Goal: Information Seeking & Learning: Learn about a topic

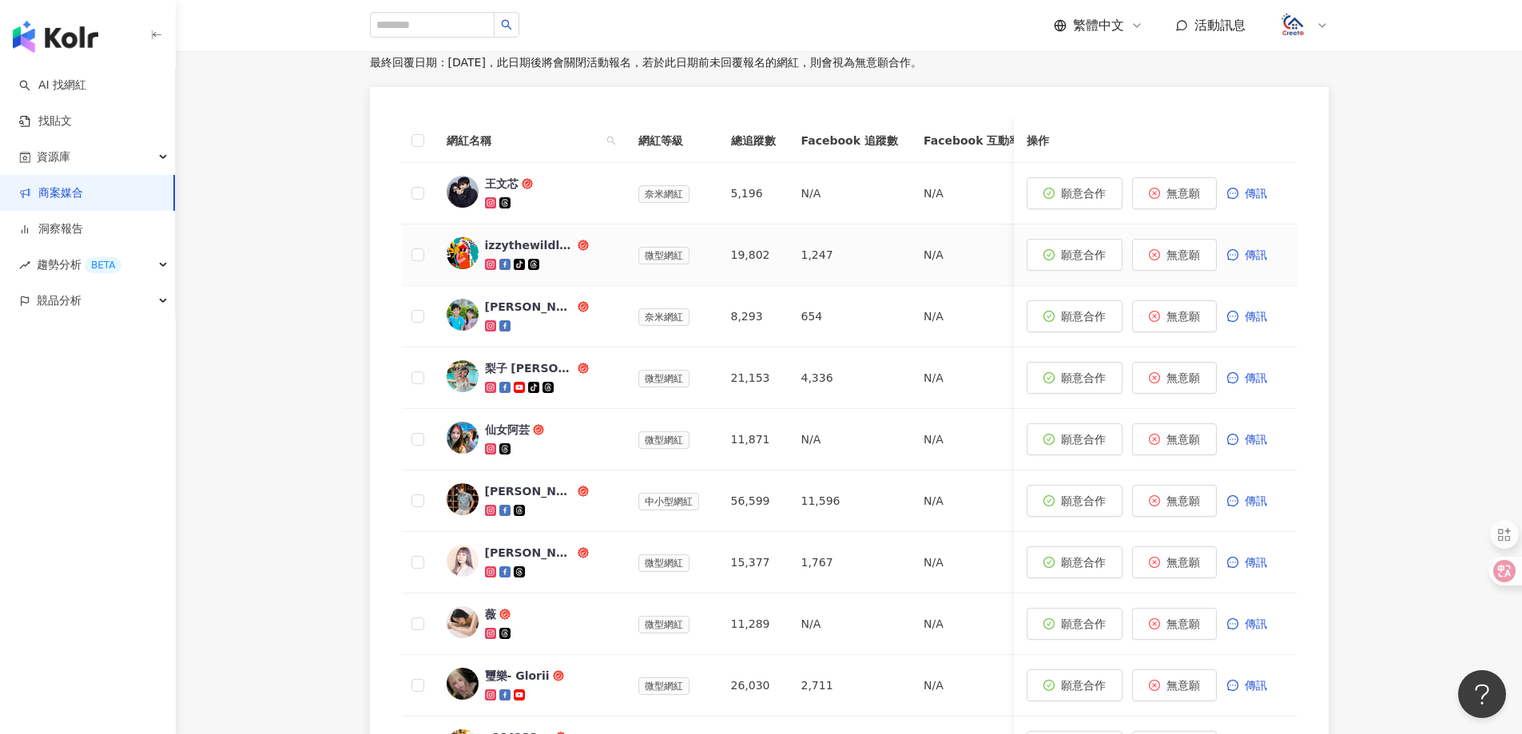
click at [523, 245] on div "izzythewildland" at bounding box center [529, 245] width 89 height 16
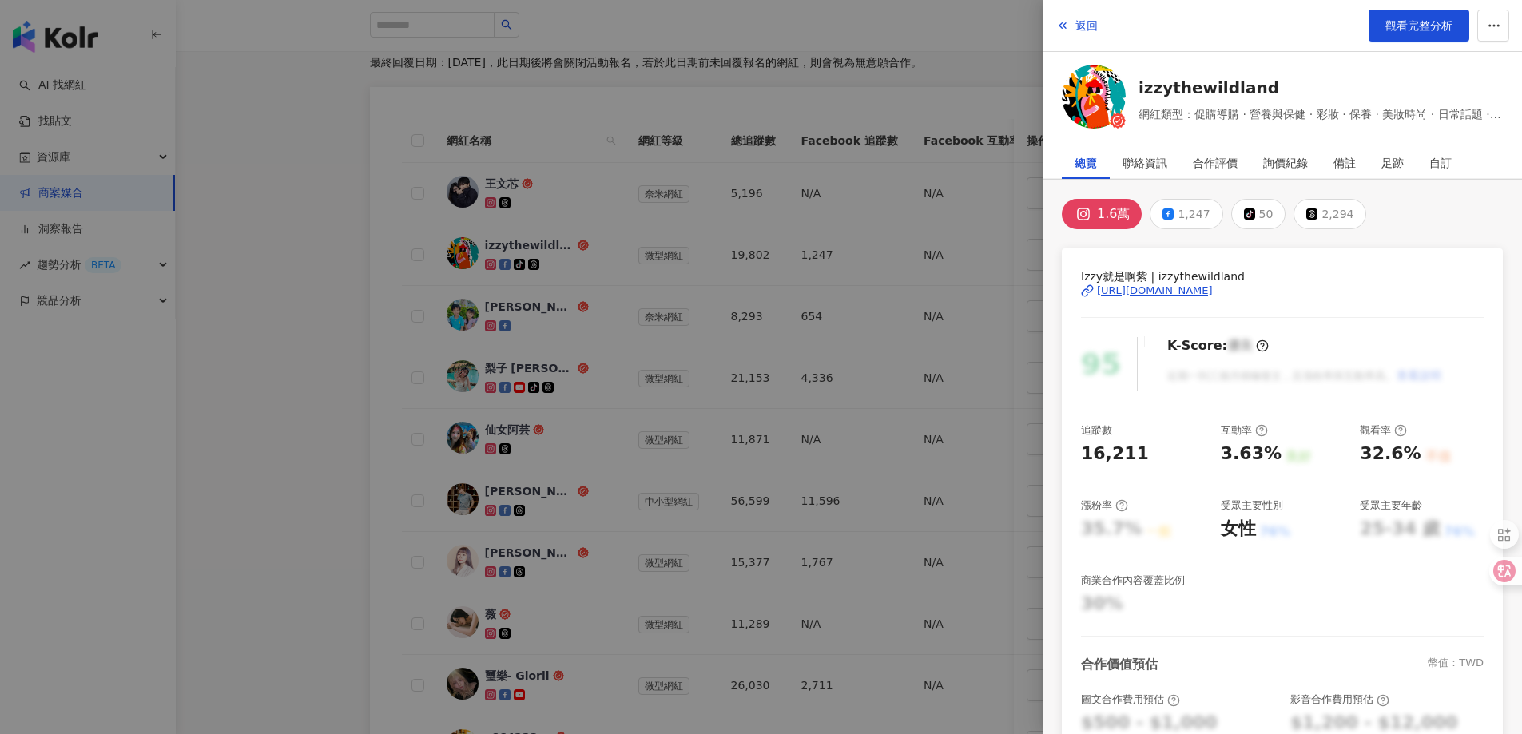
click at [1213, 294] on div "[URL][DOMAIN_NAME]" at bounding box center [1155, 291] width 116 height 14
click at [1398, 30] on span "觀看完整分析" at bounding box center [1419, 25] width 67 height 13
click at [1075, 24] on button "返回" at bounding box center [1077, 26] width 43 height 32
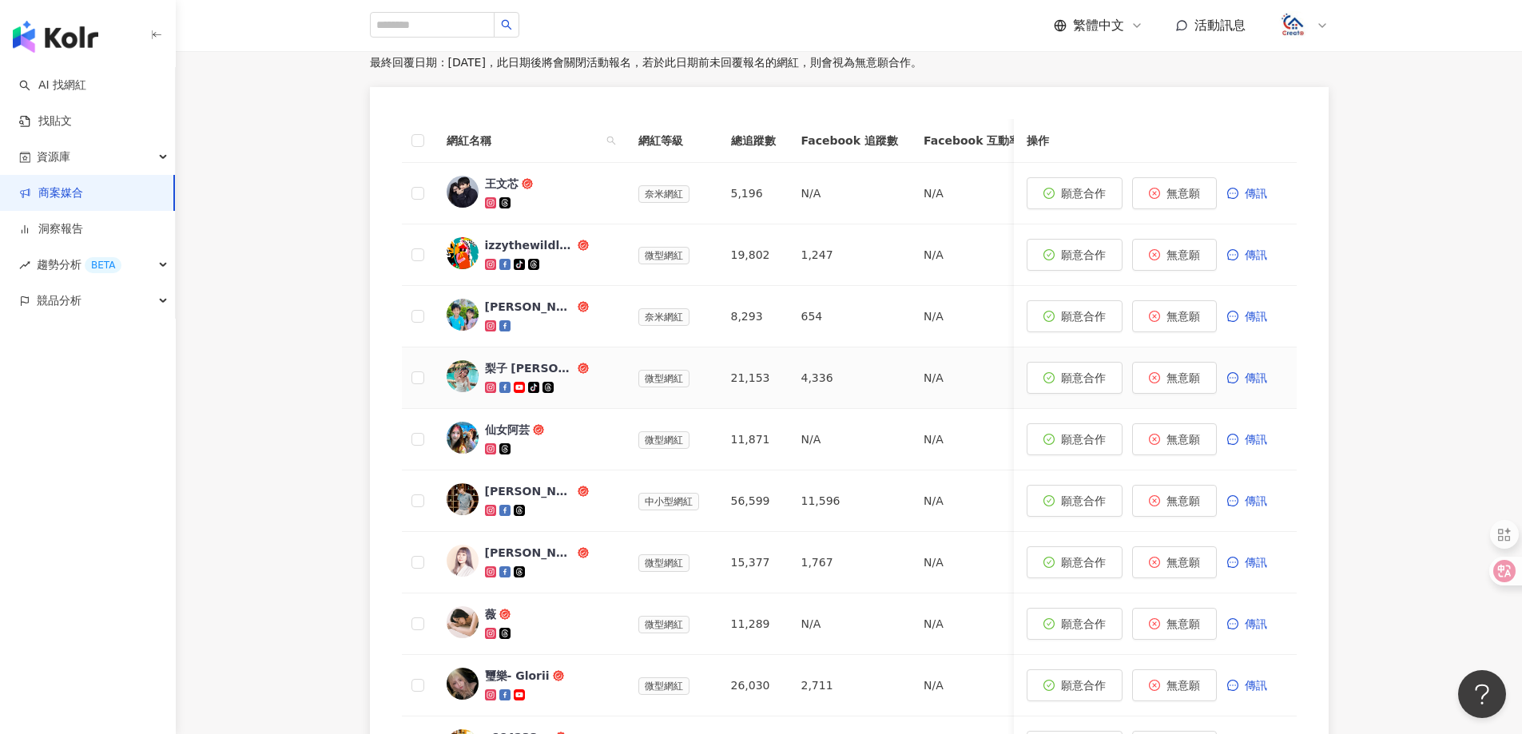
click at [493, 364] on div "梨子 [PERSON_NAME]" at bounding box center [529, 368] width 89 height 16
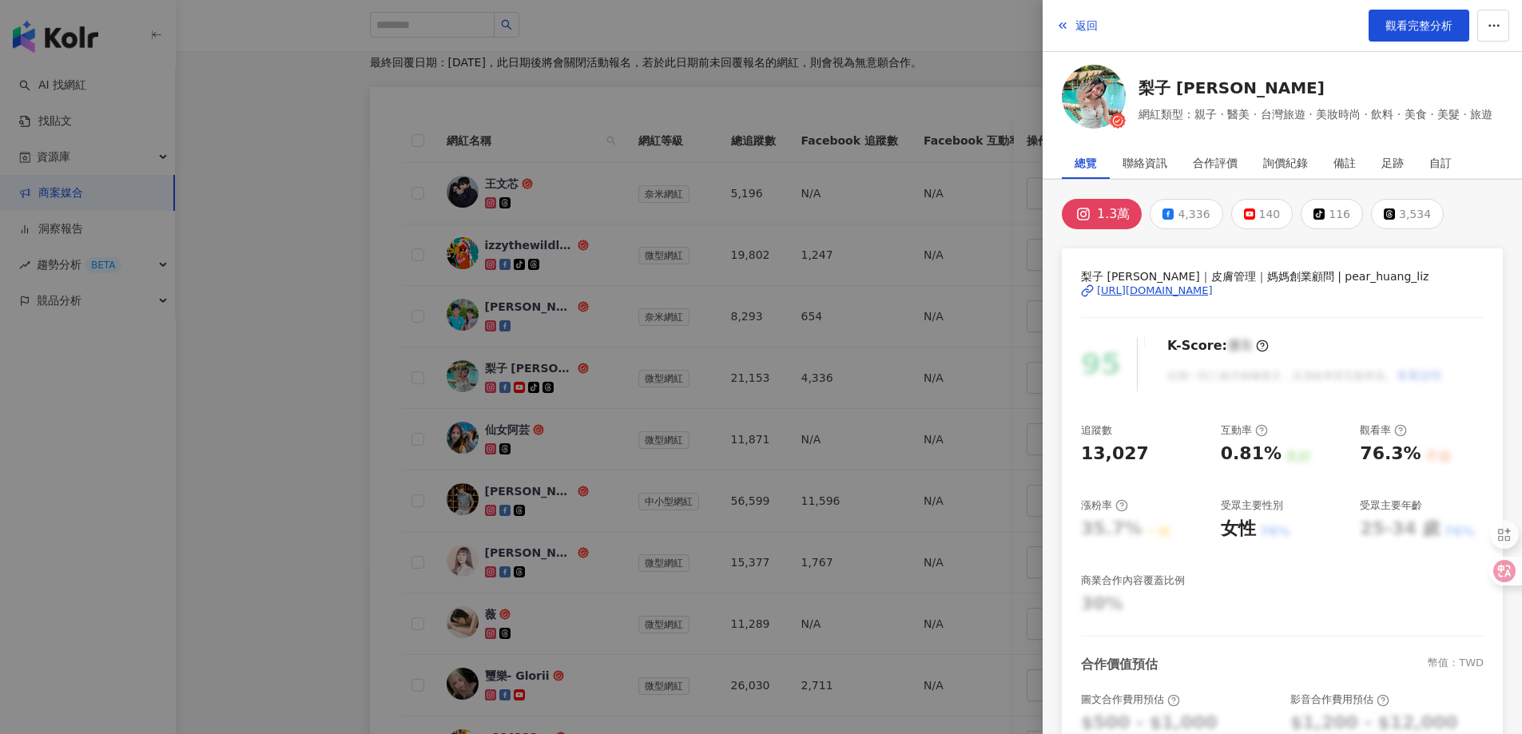
click at [1172, 292] on div "[URL][DOMAIN_NAME]" at bounding box center [1155, 291] width 116 height 14
click at [1089, 25] on span "返回" at bounding box center [1087, 25] width 22 height 13
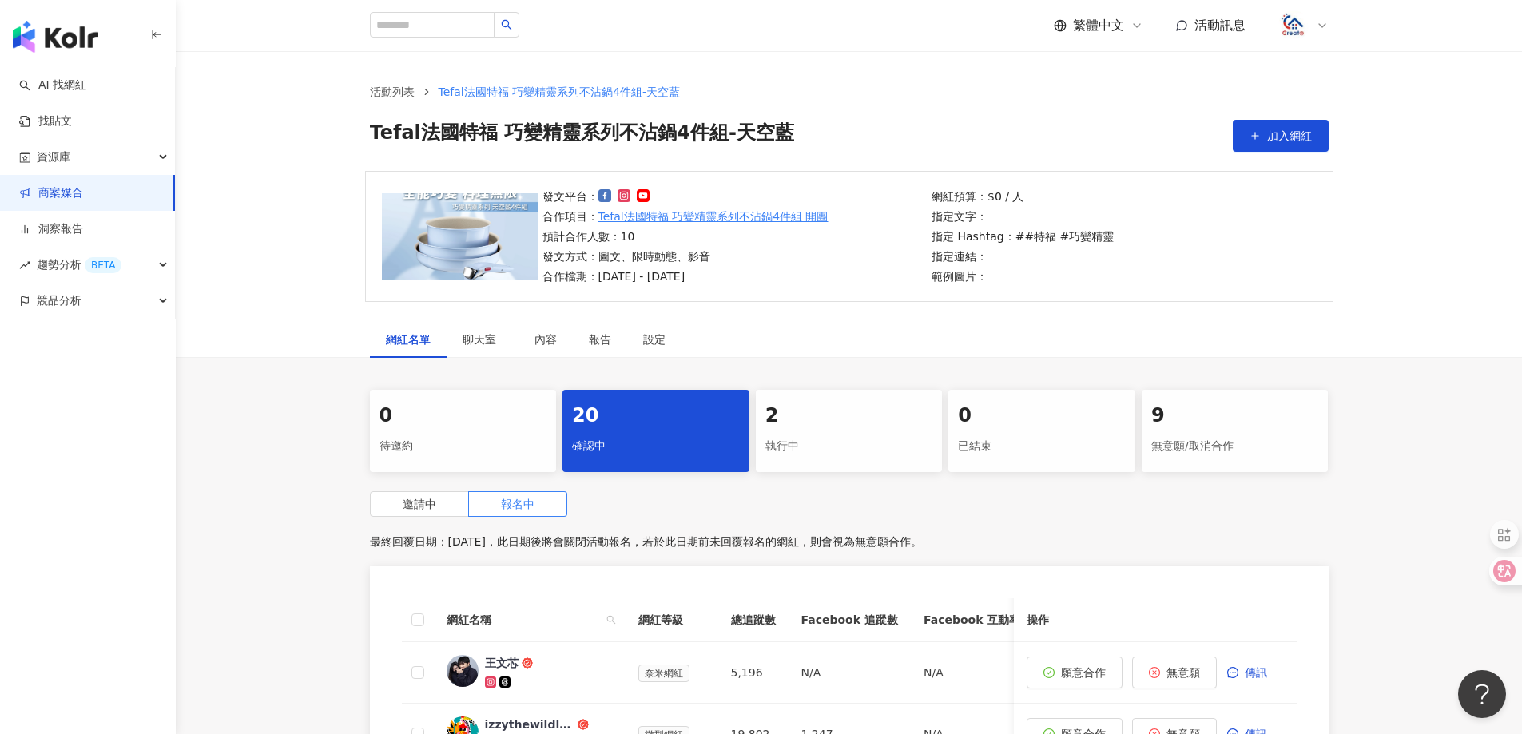
drag, startPoint x: 92, startPoint y: 189, endPoint x: 150, endPoint y: 199, distance: 59.1
click at [83, 190] on link "商案媒合" at bounding box center [51, 193] width 64 height 16
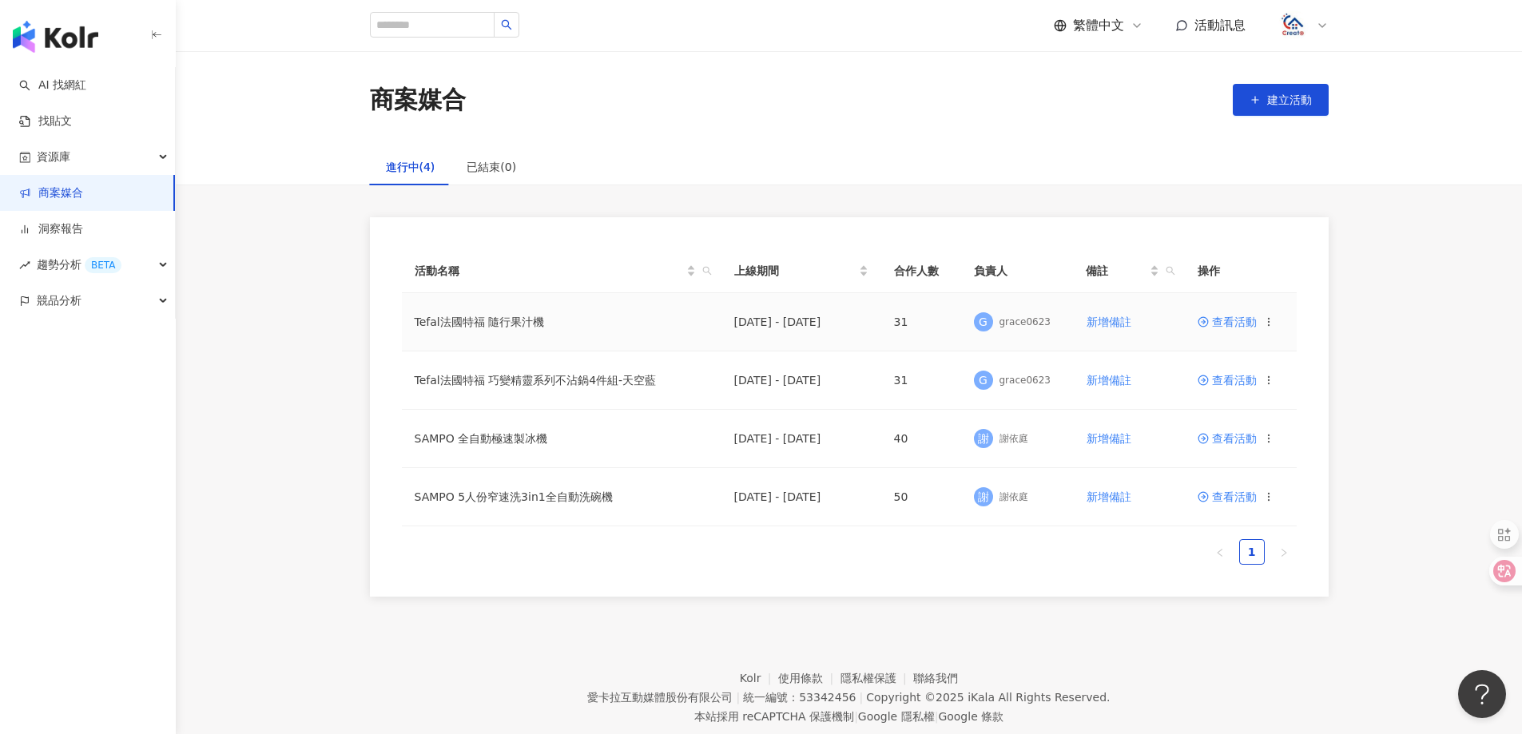
click at [503, 324] on td "Tefal法國特福 隨行果汁機" at bounding box center [562, 322] width 320 height 58
click at [1242, 318] on span "查看活動" at bounding box center [1227, 321] width 59 height 11
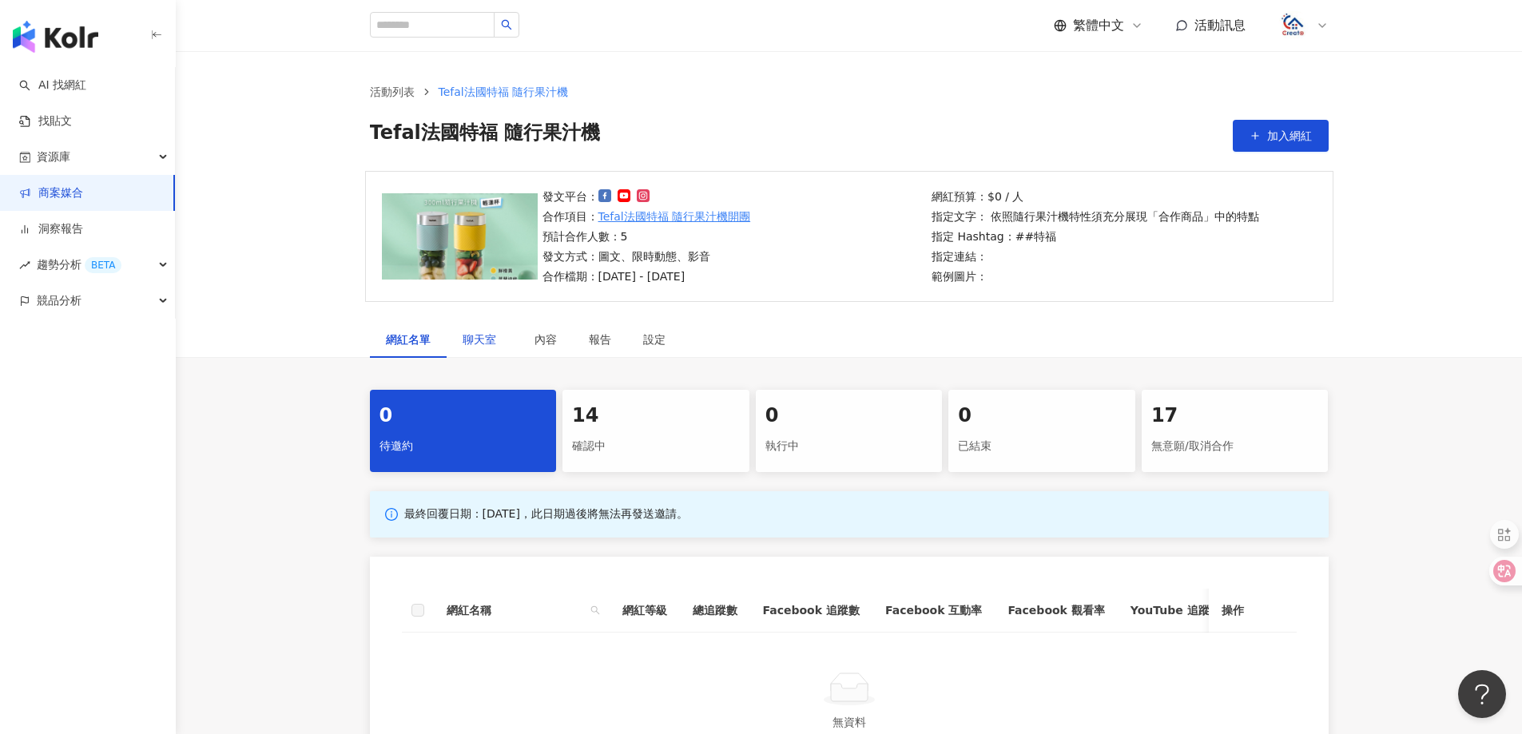
click at [467, 334] on span "聊天室" at bounding box center [483, 339] width 40 height 11
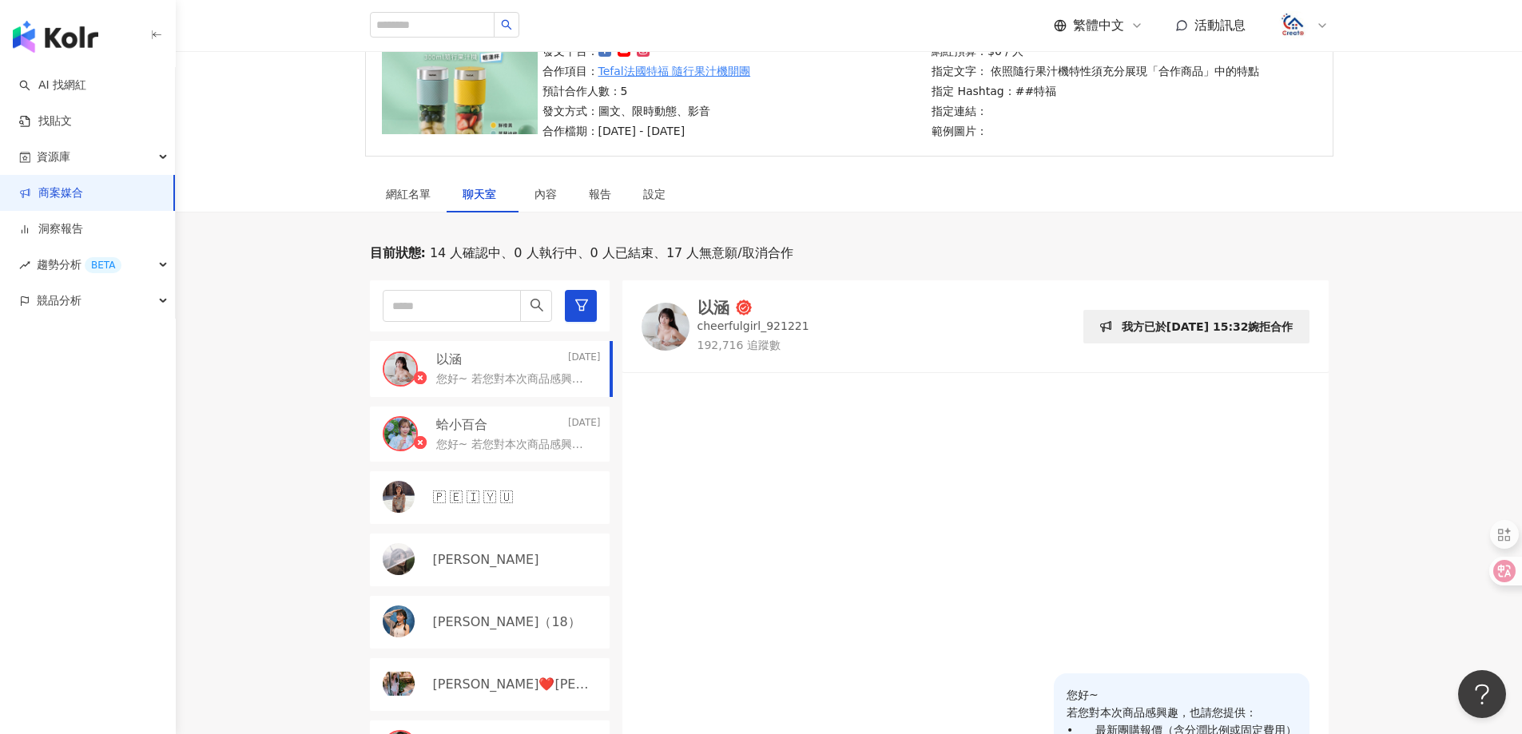
scroll to position [240, 0]
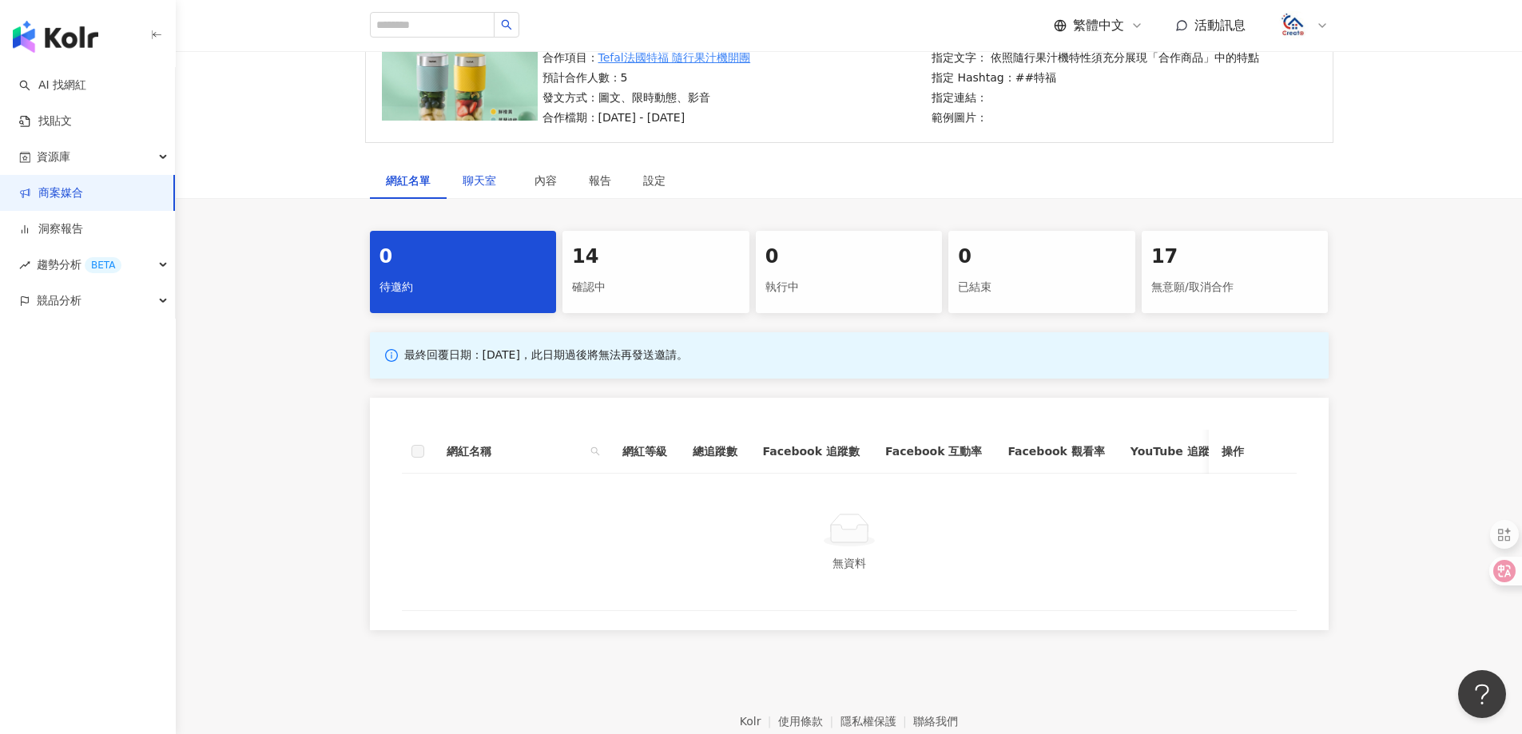
scroll to position [160, 0]
click at [638, 260] on div "14" at bounding box center [656, 256] width 168 height 27
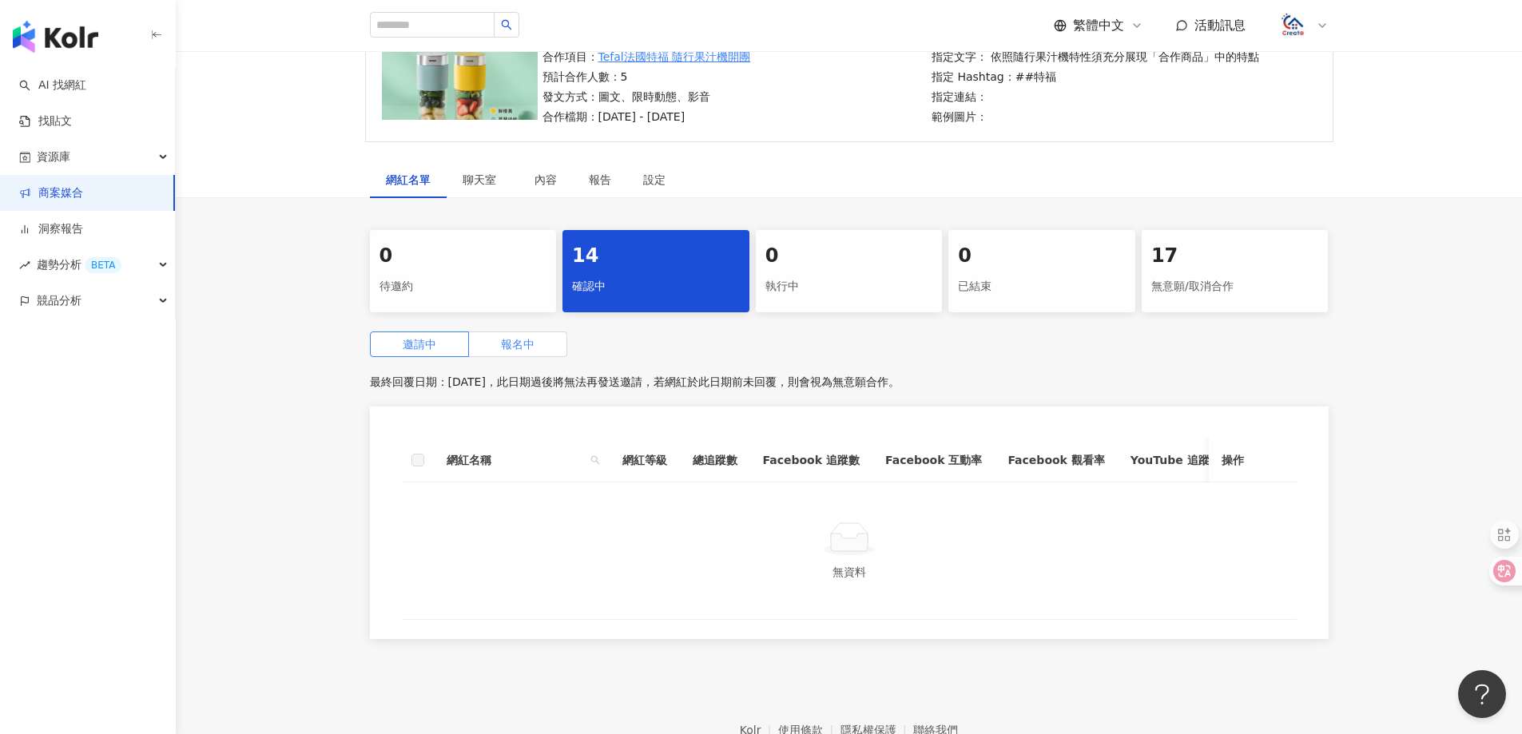
click at [535, 348] on label "報名中" at bounding box center [518, 345] width 98 height 26
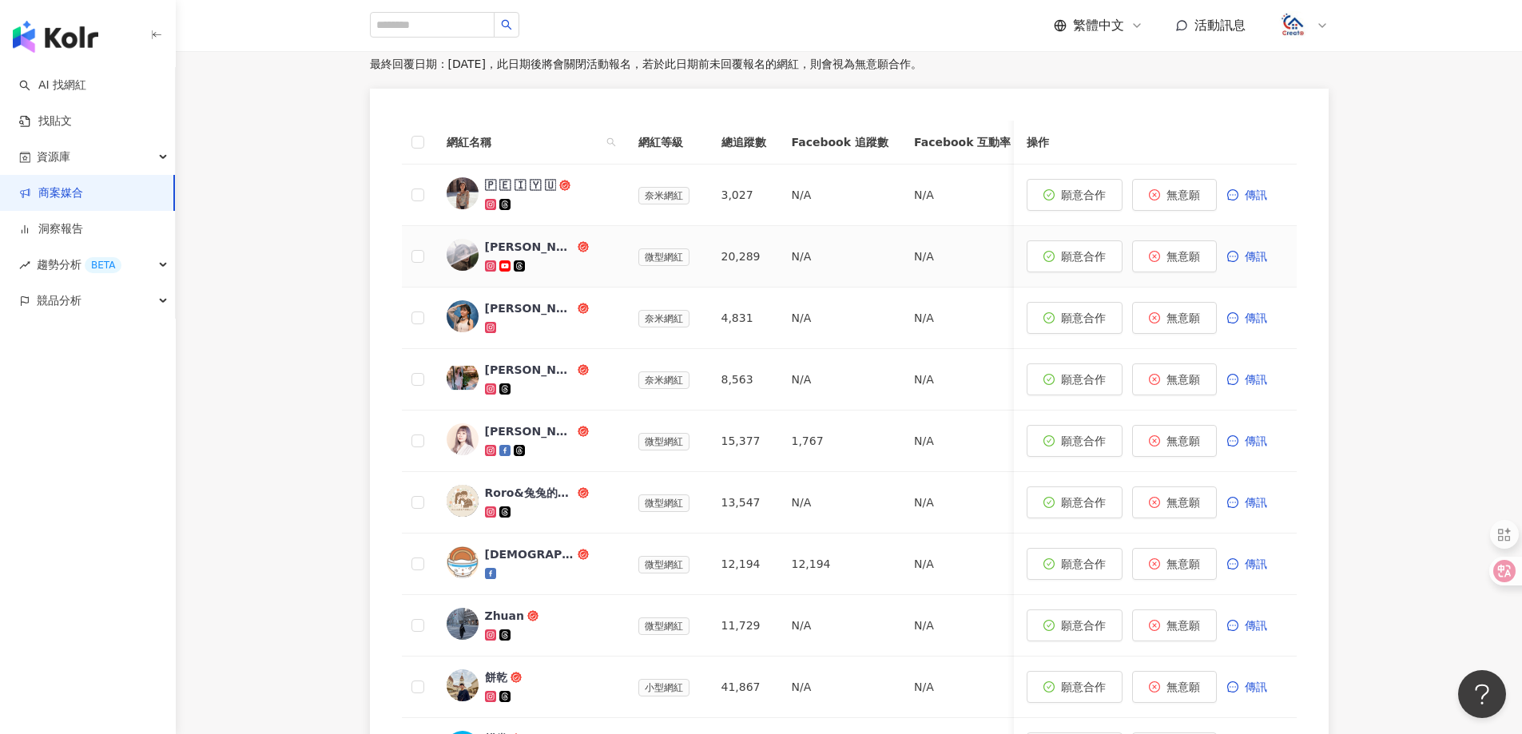
scroll to position [479, 0]
click at [518, 427] on div "[PERSON_NAME]" at bounding box center [529, 430] width 89 height 16
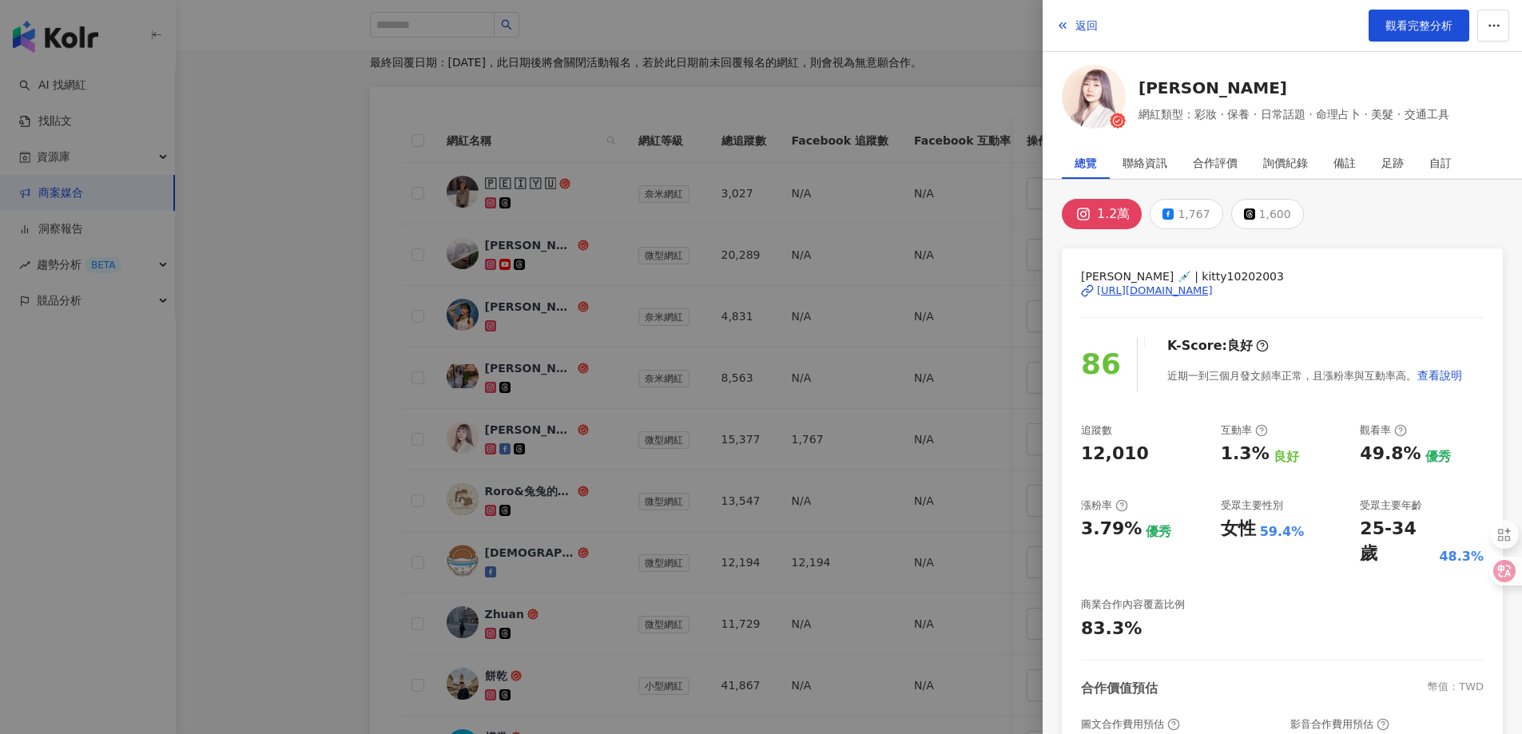
click at [1213, 291] on div "[URL][DOMAIN_NAME]" at bounding box center [1155, 291] width 116 height 14
click at [1095, 32] on span "返回" at bounding box center [1087, 25] width 22 height 13
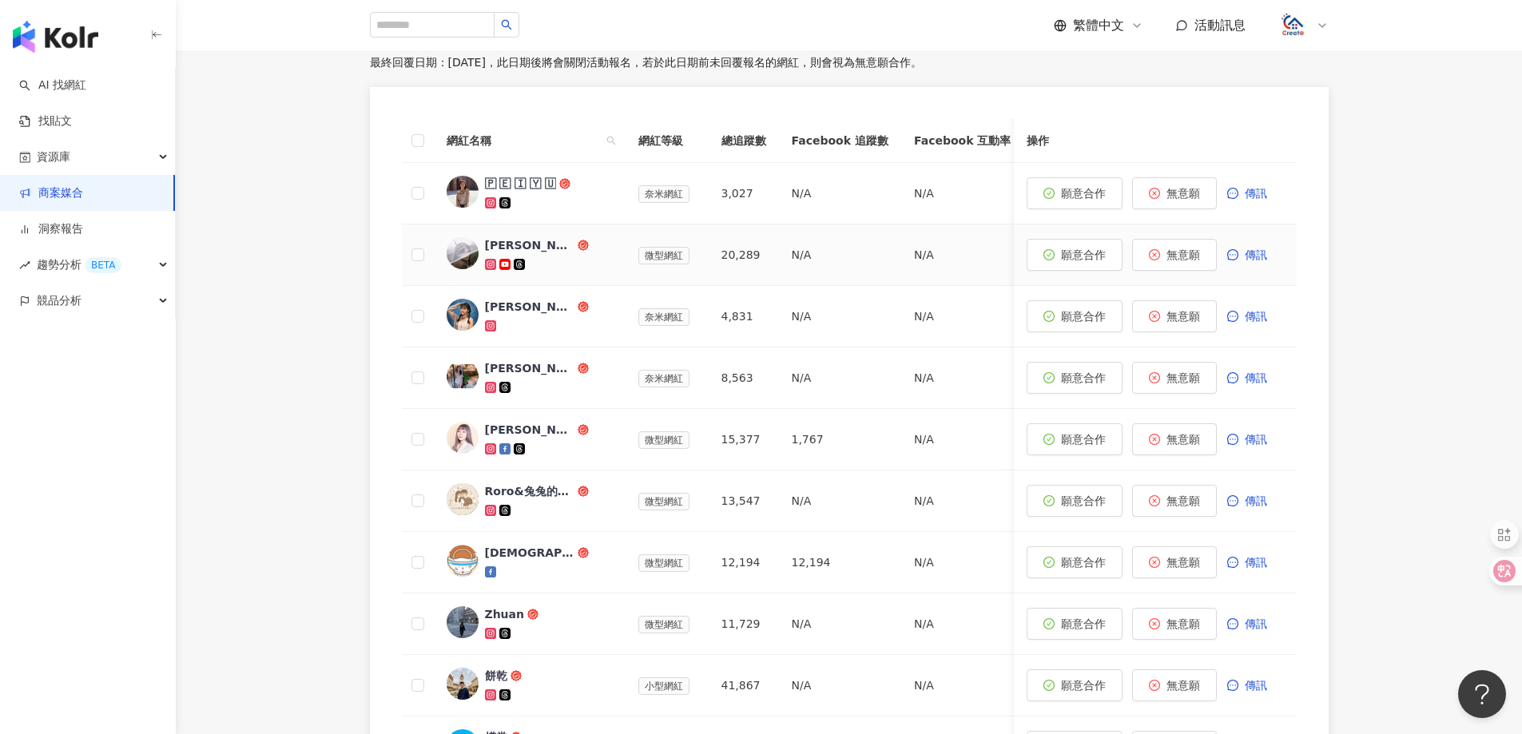
click at [487, 242] on div "[PERSON_NAME]" at bounding box center [529, 245] width 89 height 16
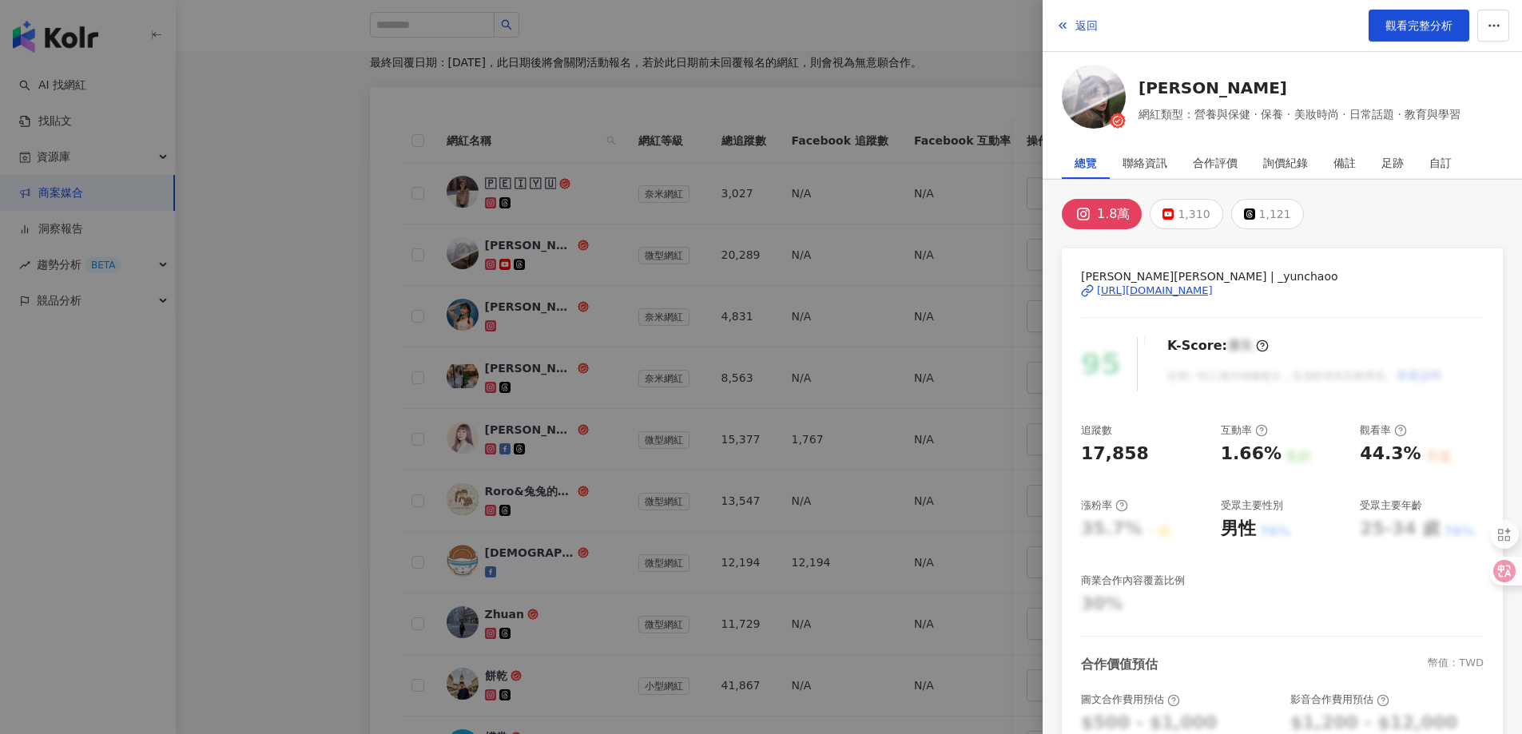
click at [1145, 282] on div "[PERSON_NAME][PERSON_NAME] | _yunchaoo [URL][DOMAIN_NAME]" at bounding box center [1282, 303] width 403 height 70
click at [1213, 284] on div "[URL][DOMAIN_NAME]" at bounding box center [1155, 291] width 116 height 14
click at [1083, 20] on span "返回" at bounding box center [1087, 25] width 22 height 13
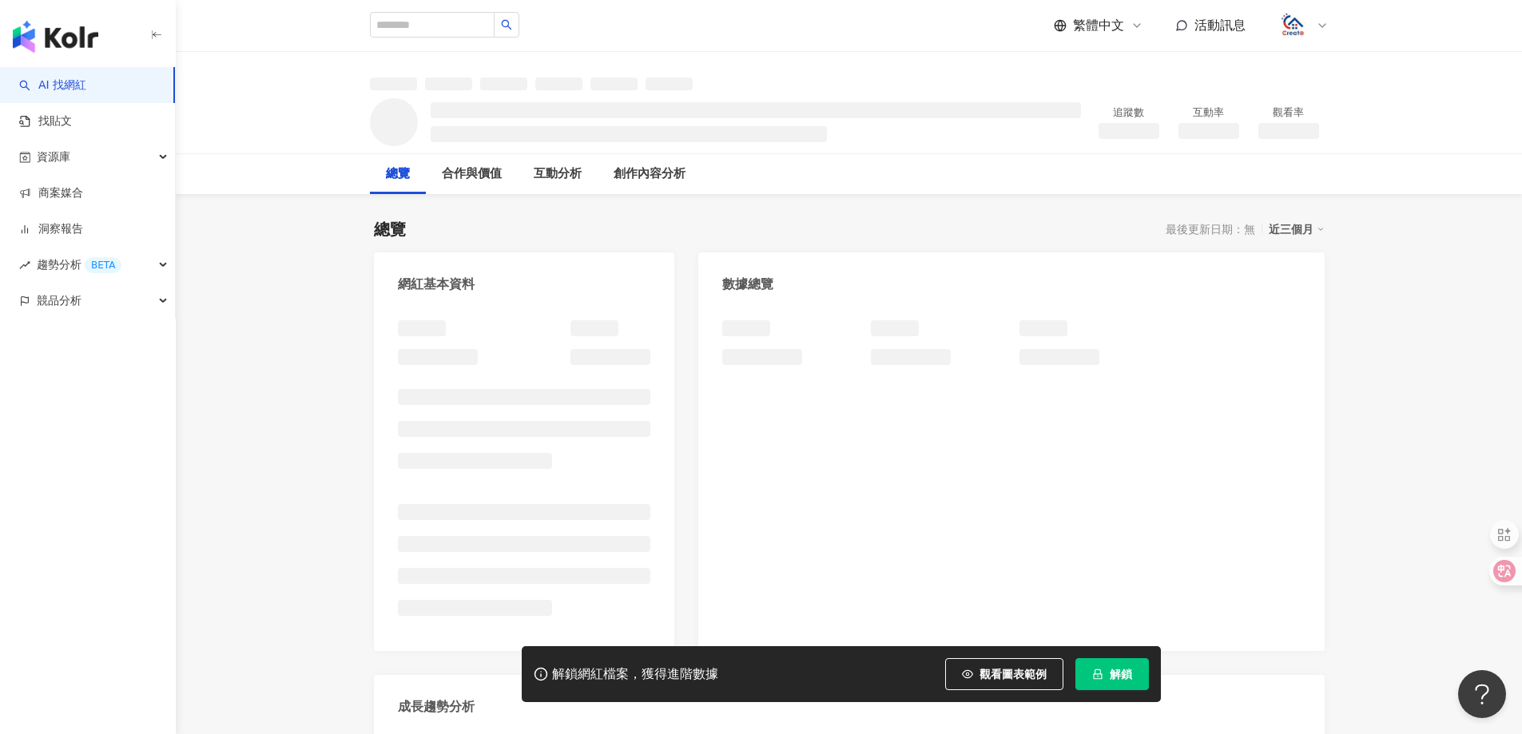
click at [1118, 674] on span "解鎖" at bounding box center [1121, 674] width 22 height 13
